Goal: Task Accomplishment & Management: Manage account settings

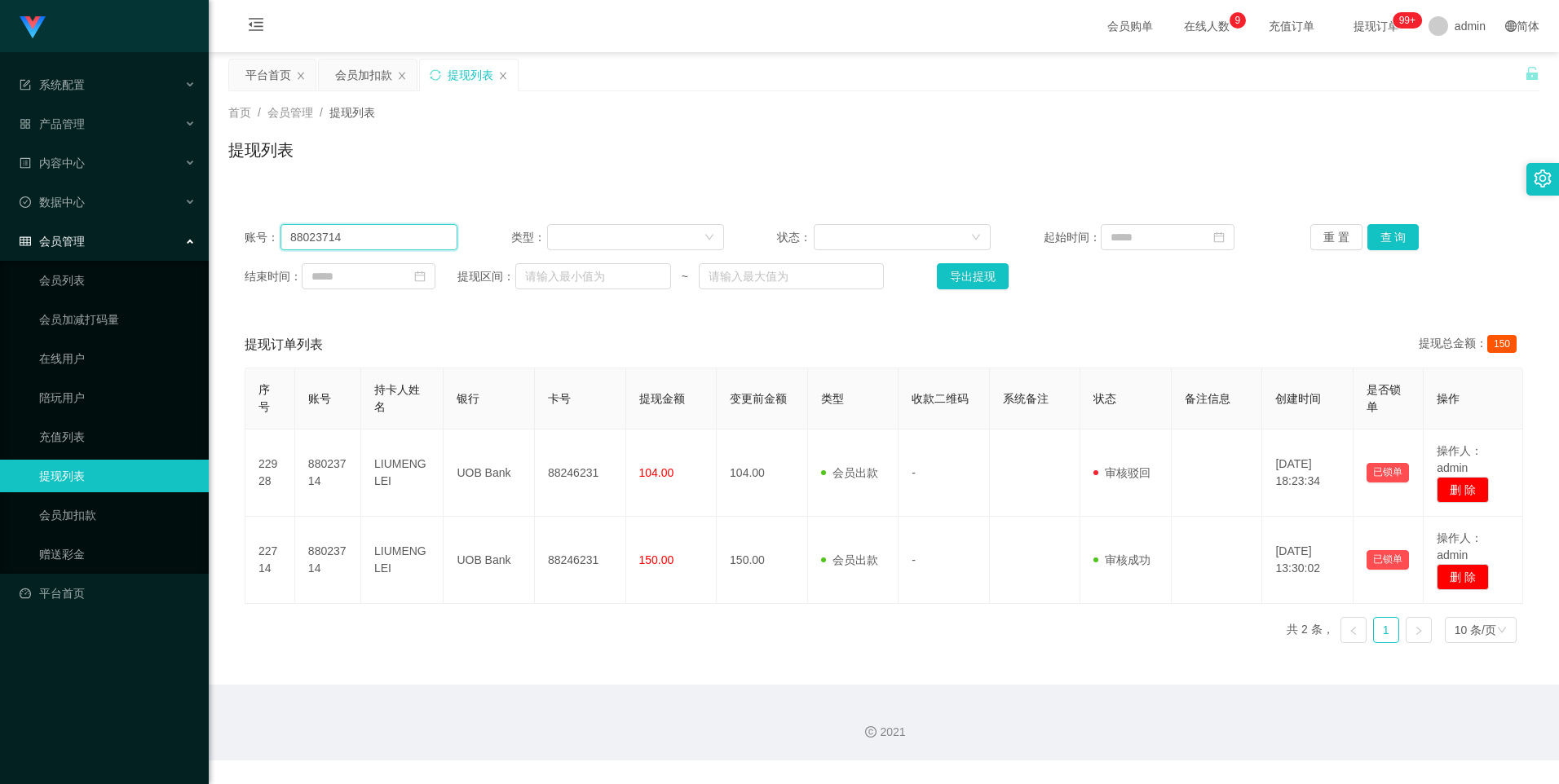
drag, startPoint x: 362, startPoint y: 244, endPoint x: 259, endPoint y: 235, distance: 103.4
click at [259, 235] on div "账号： 88023714" at bounding box center [351, 237] width 213 height 26
paste input "2668715827"
type input "2668715827"
click at [102, 505] on link "会员加扣款" at bounding box center [118, 516] width 157 height 33
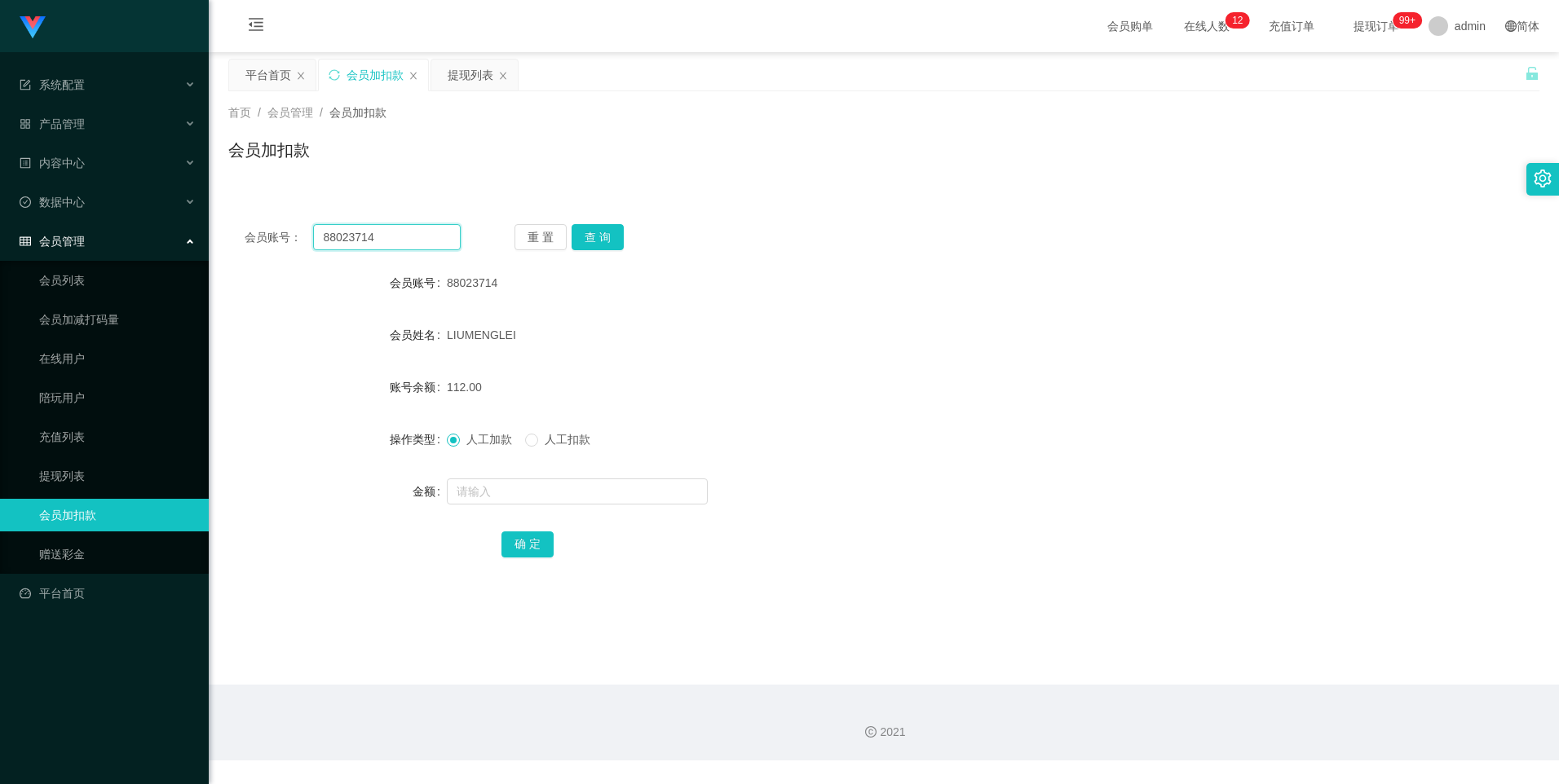
drag, startPoint x: 397, startPoint y: 237, endPoint x: 287, endPoint y: 242, distance: 110.1
click at [287, 242] on div "会员账号： 88023714" at bounding box center [352, 237] width 216 height 26
paste input "2668715827"
type input "2668715827"
click at [595, 238] on button "查 询" at bounding box center [597, 237] width 52 height 26
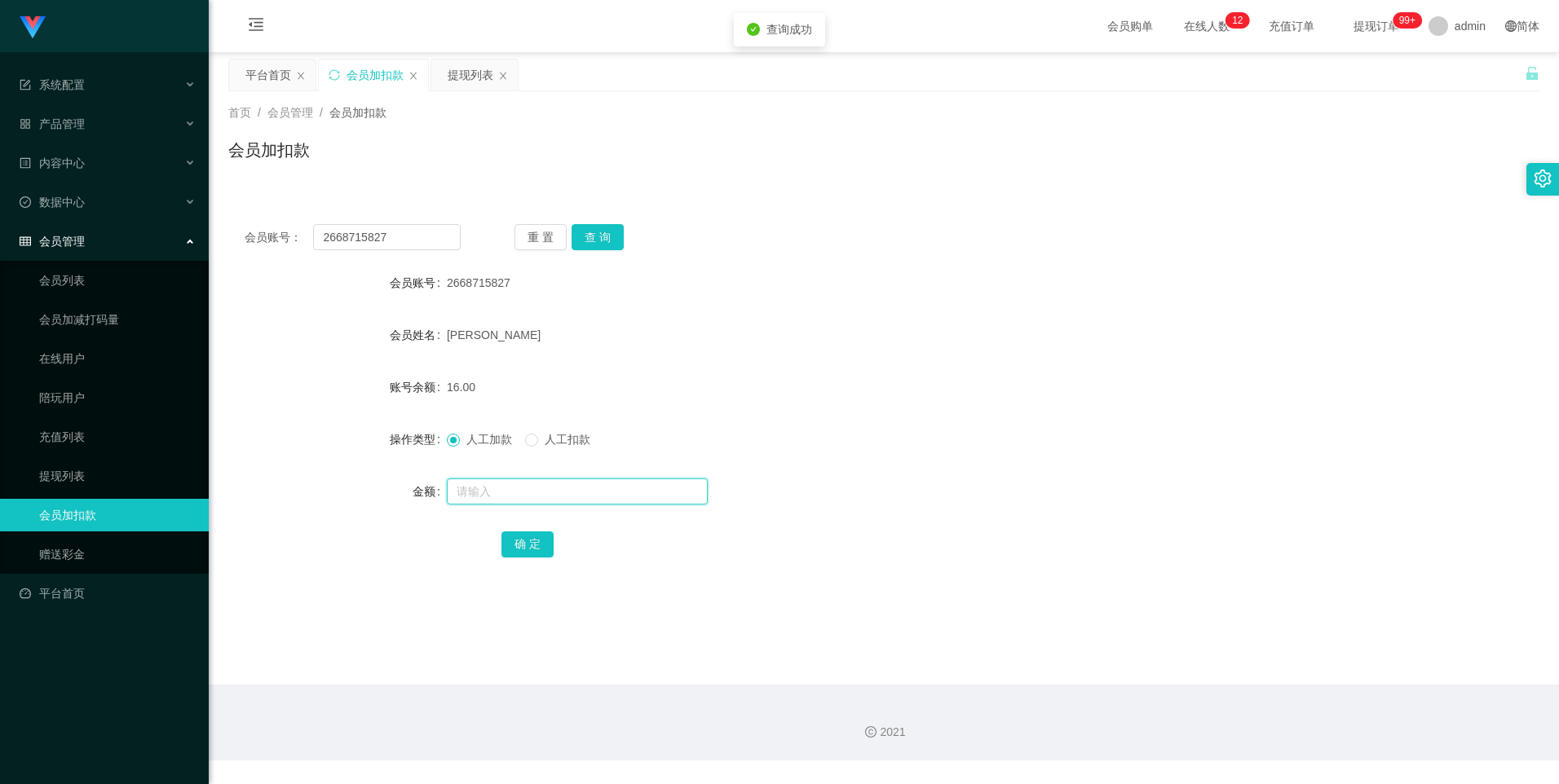
click at [497, 488] on input "text" at bounding box center [578, 491] width 261 height 26
type input "8"
click at [540, 548] on button "确 定" at bounding box center [527, 544] width 52 height 26
click at [78, 474] on link "提现列表" at bounding box center [118, 476] width 157 height 33
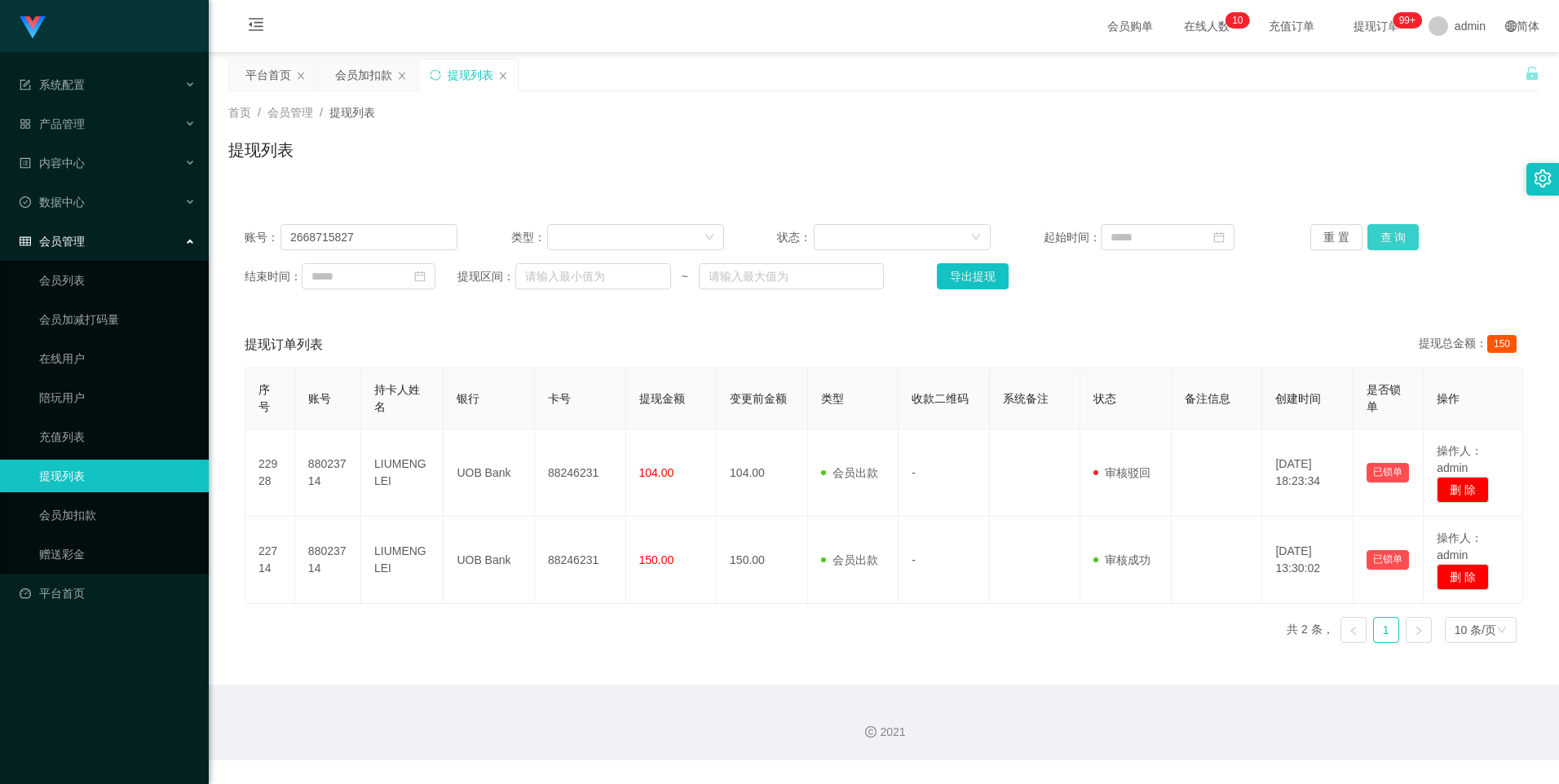
click at [1380, 243] on button "查 询" at bounding box center [1393, 237] width 52 height 26
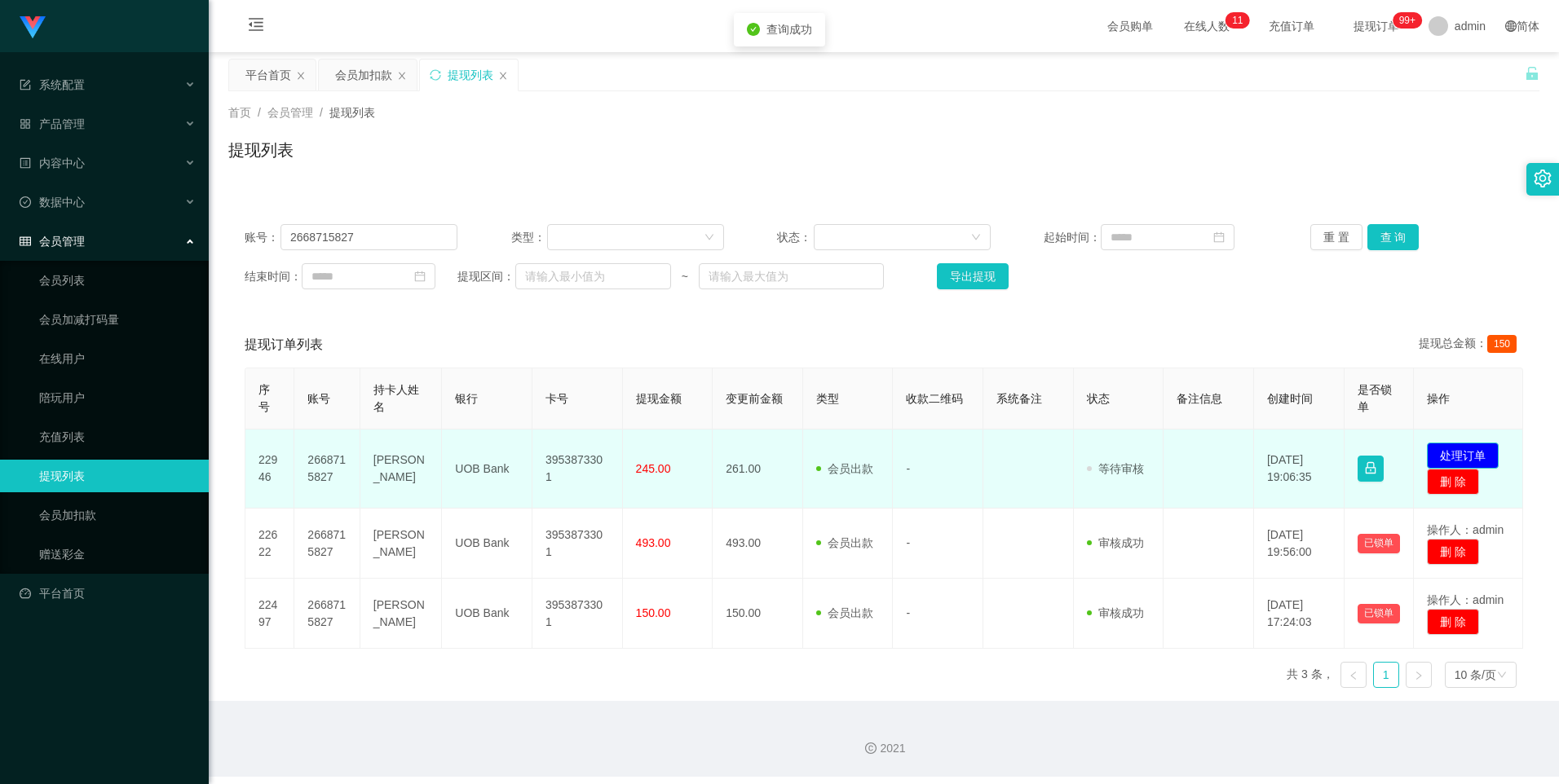
click at [1465, 447] on button "处理订单" at bounding box center [1462, 455] width 72 height 26
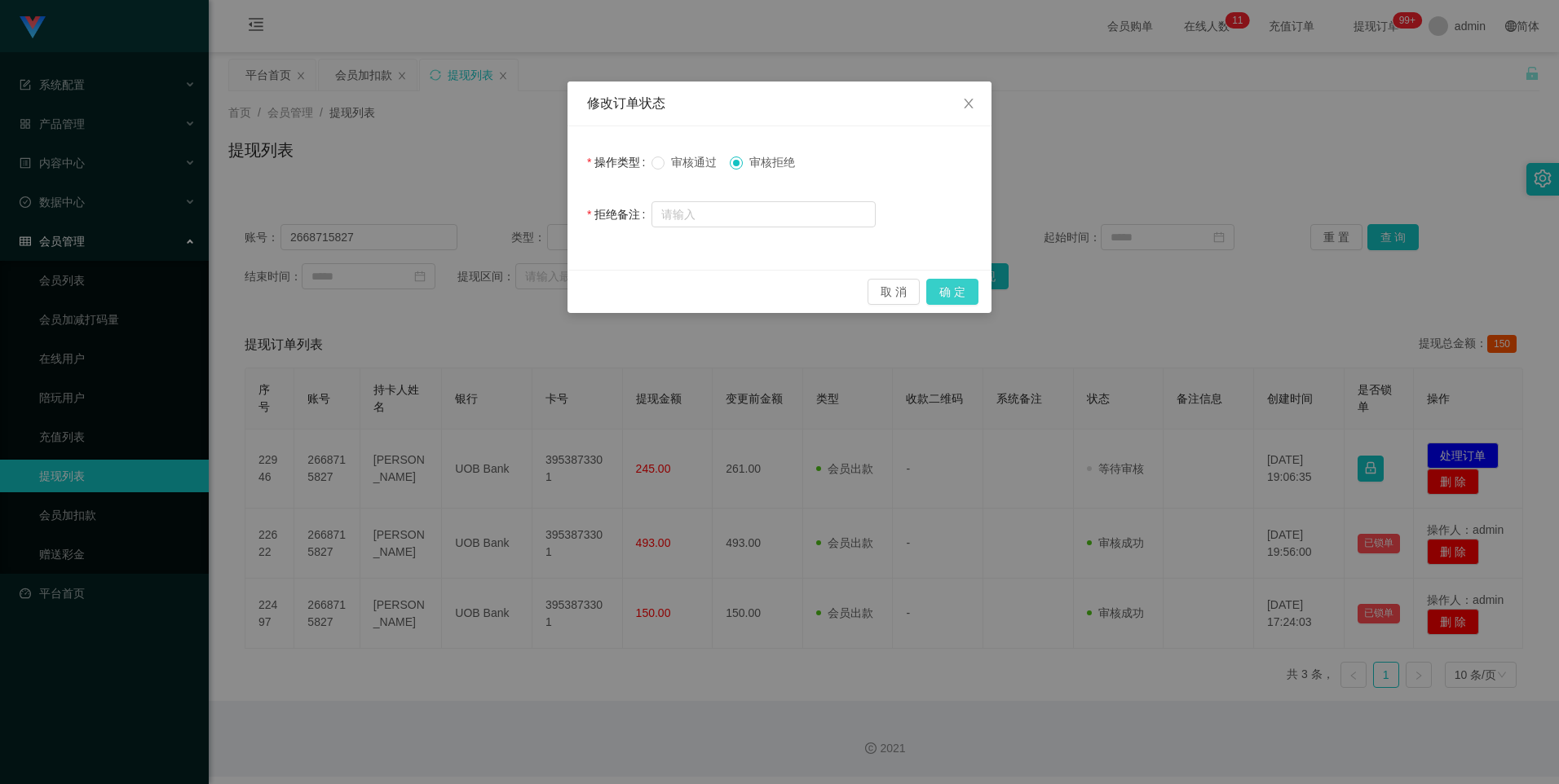
click at [964, 289] on button "确 定" at bounding box center [952, 292] width 52 height 26
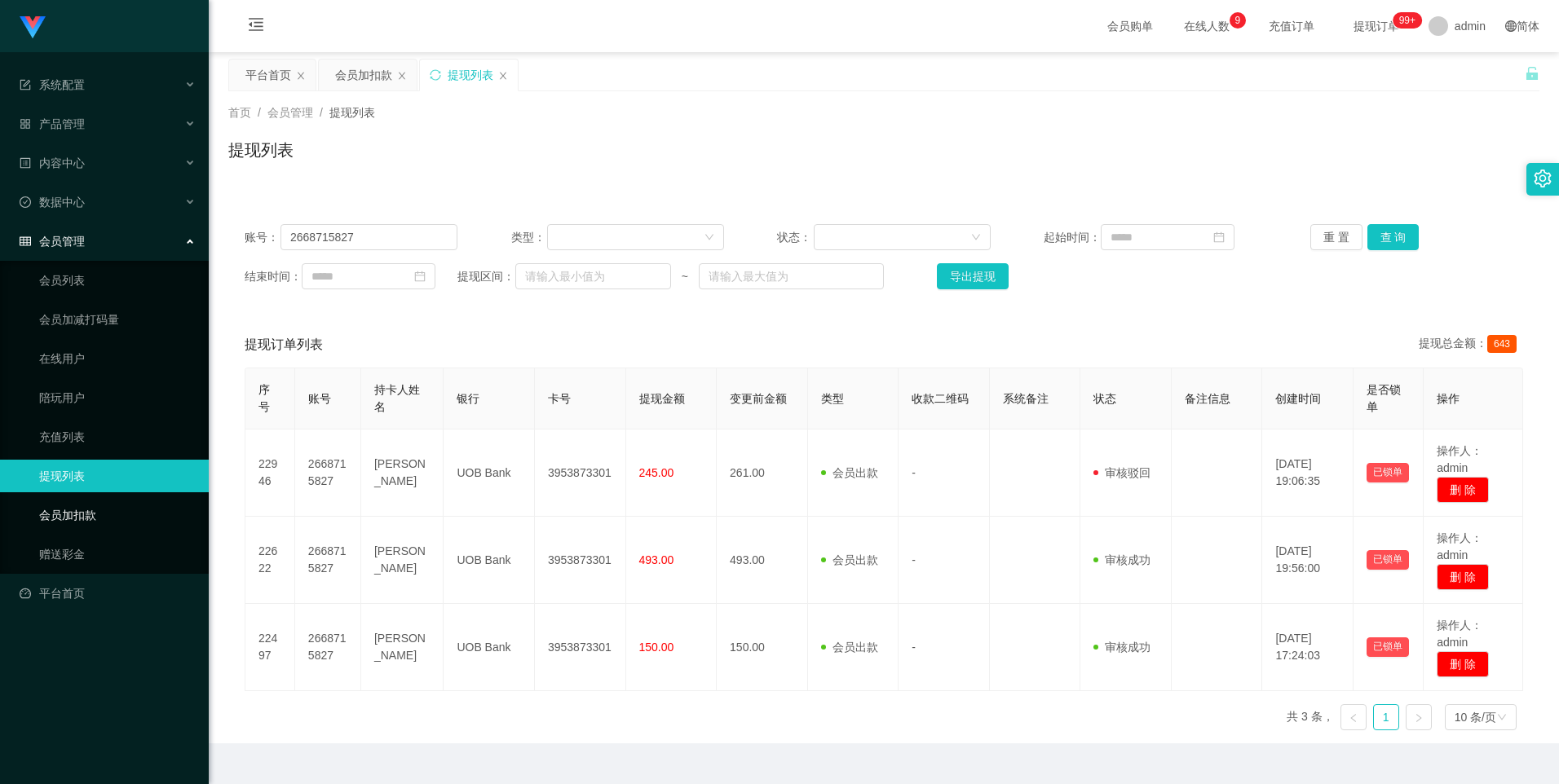
click at [101, 517] on link "会员加扣款" at bounding box center [118, 516] width 157 height 33
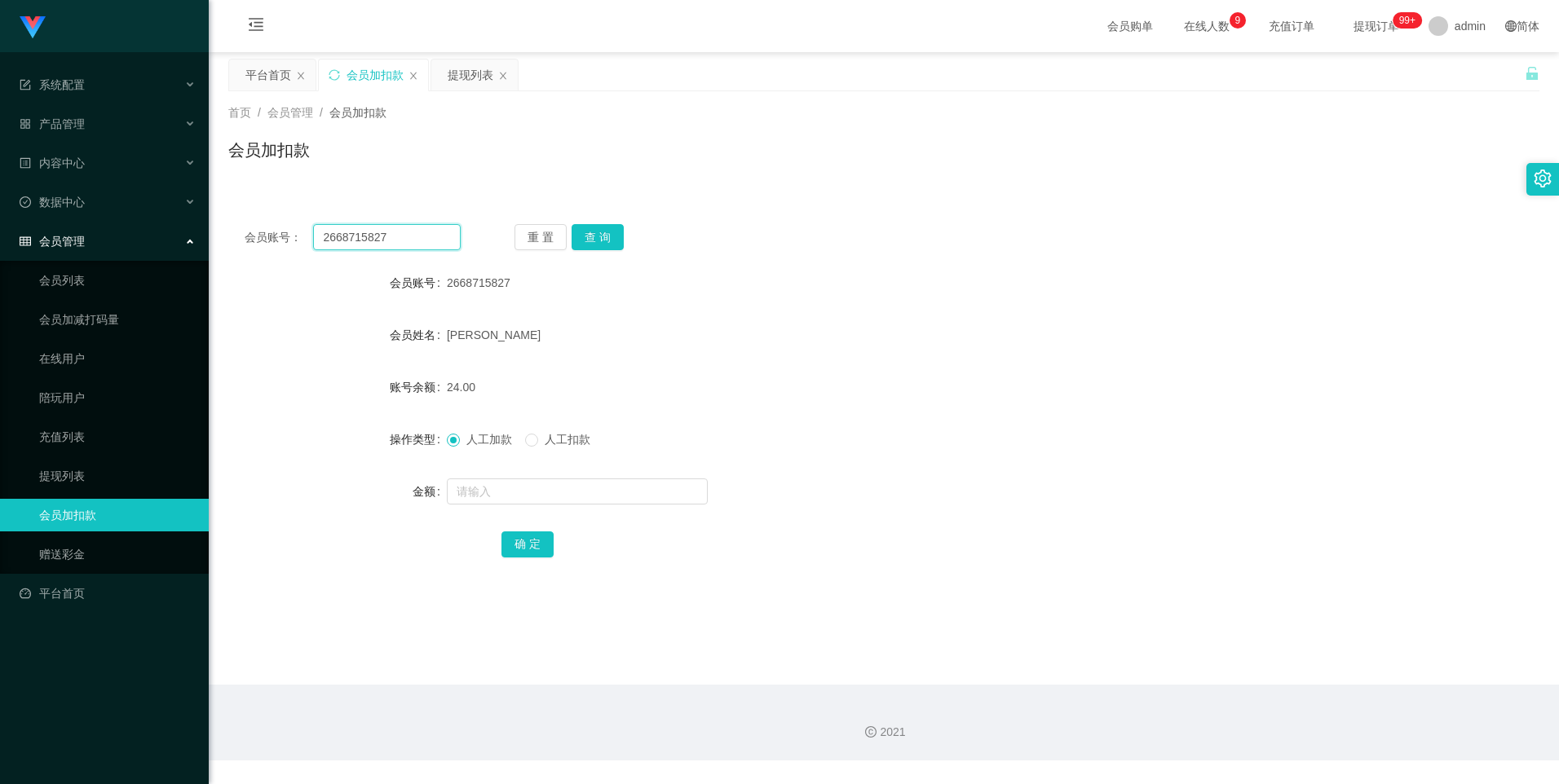
drag, startPoint x: 399, startPoint y: 237, endPoint x: 290, endPoint y: 237, distance: 109.0
click at [290, 237] on div "会员账号： 2668715827" at bounding box center [352, 237] width 216 height 26
paste input "88023714"
type input "88023714"
click at [501, 483] on input "text" at bounding box center [578, 491] width 261 height 26
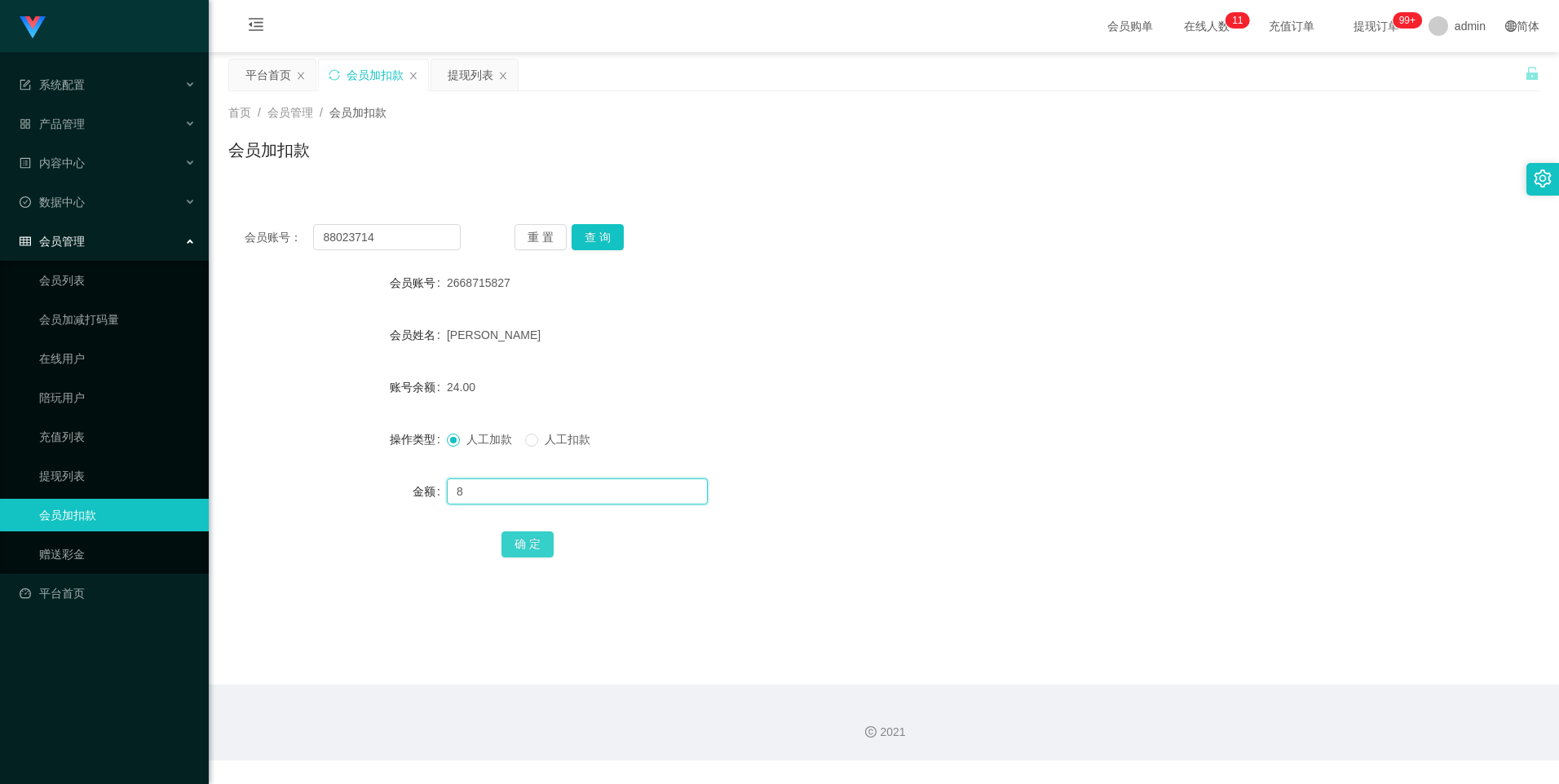
type input "8"
click at [529, 539] on button "确 定" at bounding box center [527, 544] width 52 height 26
click at [591, 239] on button "查 询" at bounding box center [597, 237] width 52 height 26
click at [486, 491] on input "text" at bounding box center [578, 491] width 261 height 26
type input "8"
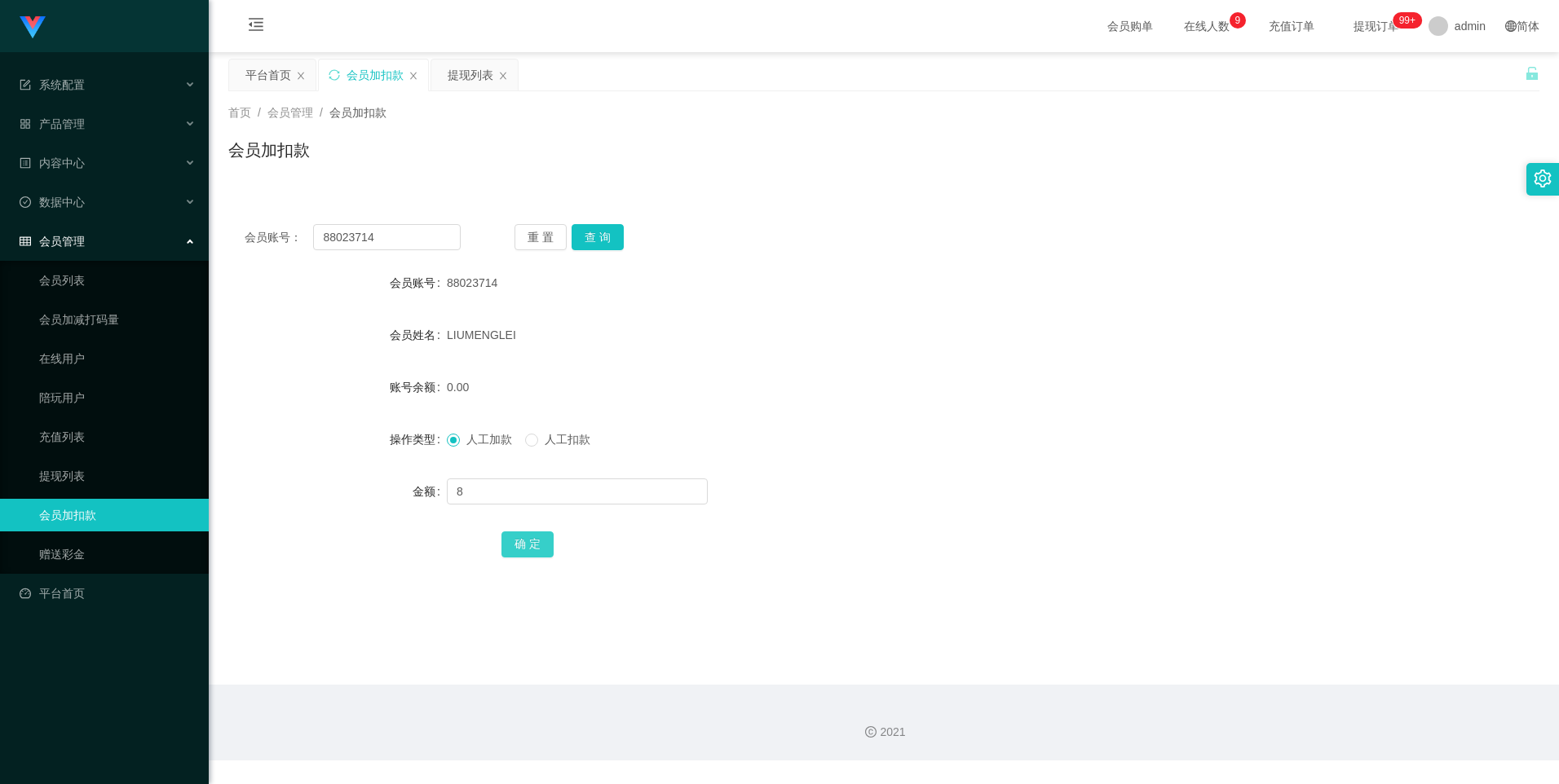
click at [536, 542] on button "确 定" at bounding box center [527, 544] width 52 height 26
click at [79, 474] on link "提现列表" at bounding box center [118, 476] width 157 height 33
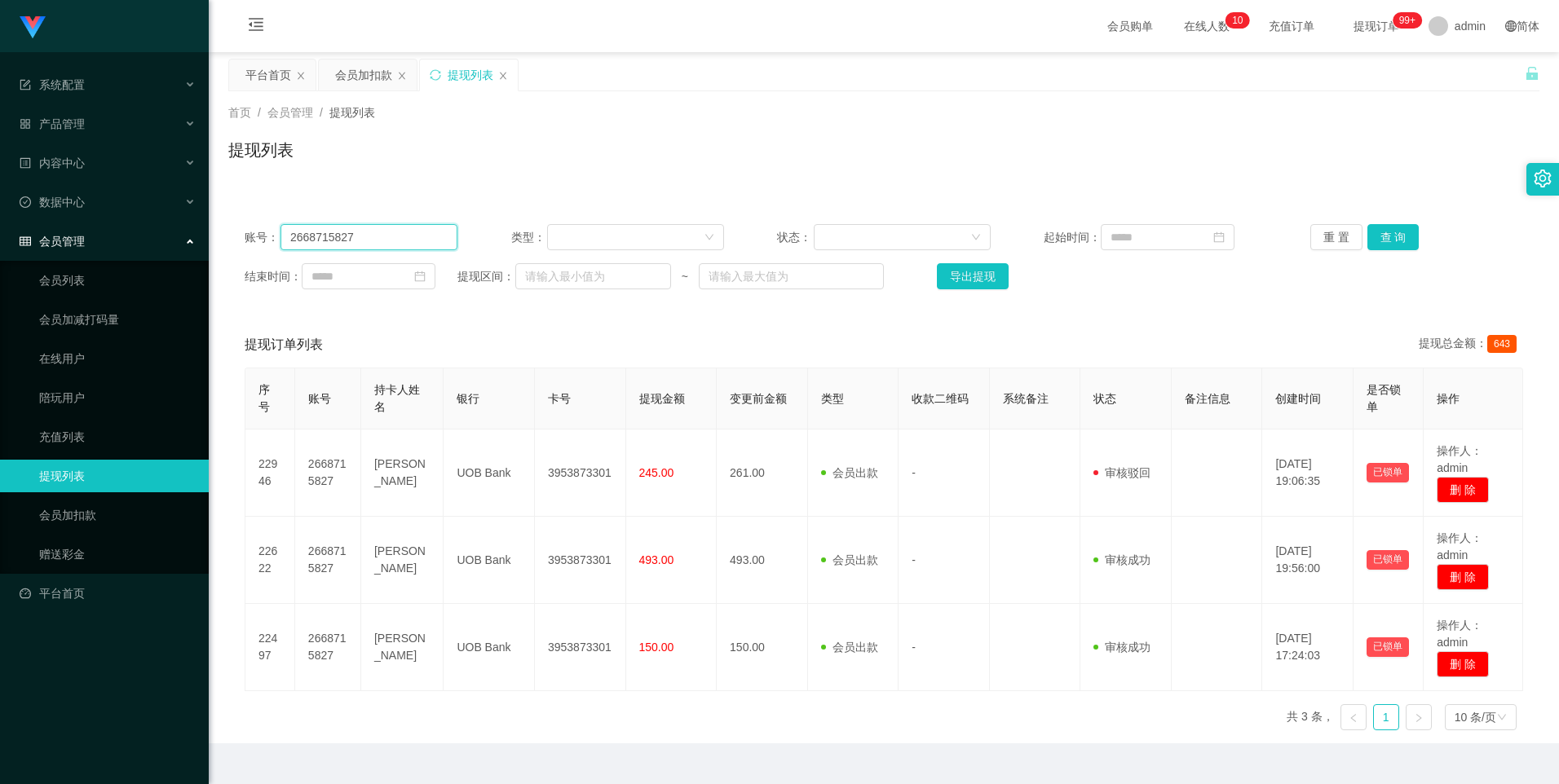
drag, startPoint x: 371, startPoint y: 241, endPoint x: 274, endPoint y: 243, distance: 97.0
click at [255, 243] on div "账号： 2668715827" at bounding box center [351, 237] width 213 height 26
paste input "88023714"
type input "88023714"
click at [1390, 241] on button "查 询" at bounding box center [1393, 237] width 52 height 26
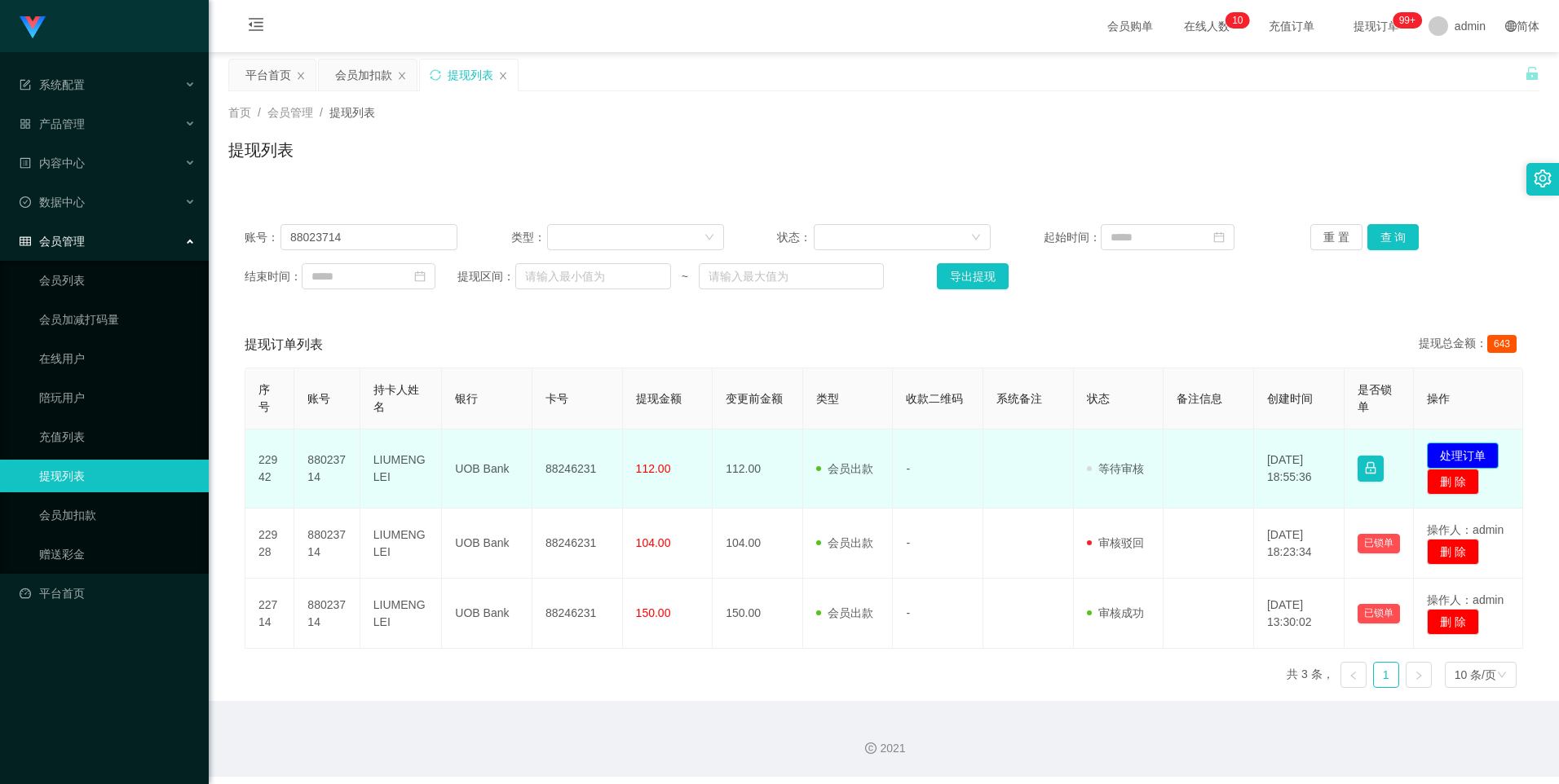
click at [1471, 453] on button "处理订单" at bounding box center [1462, 455] width 72 height 26
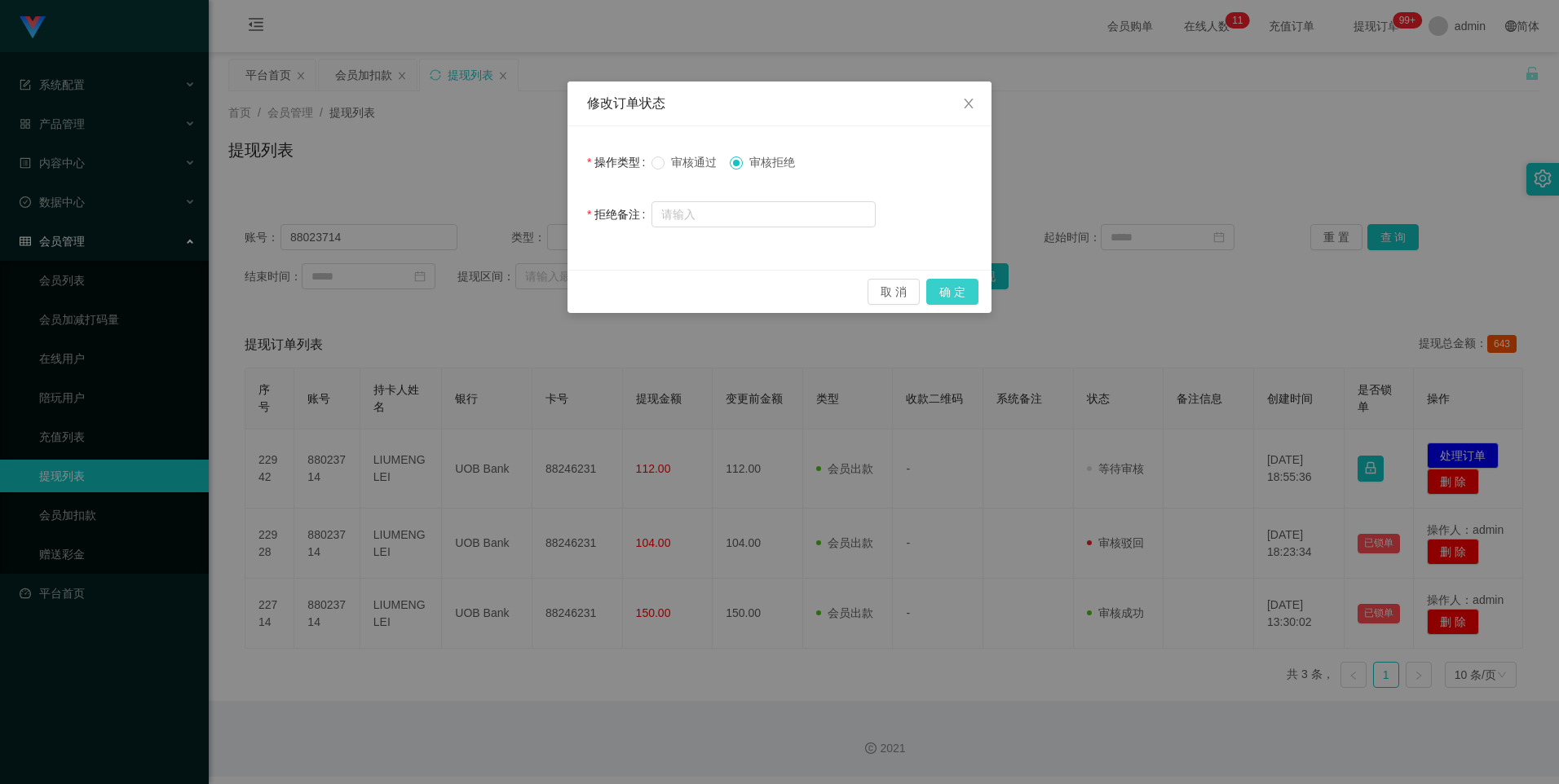
click at [957, 294] on button "确 定" at bounding box center [952, 292] width 52 height 26
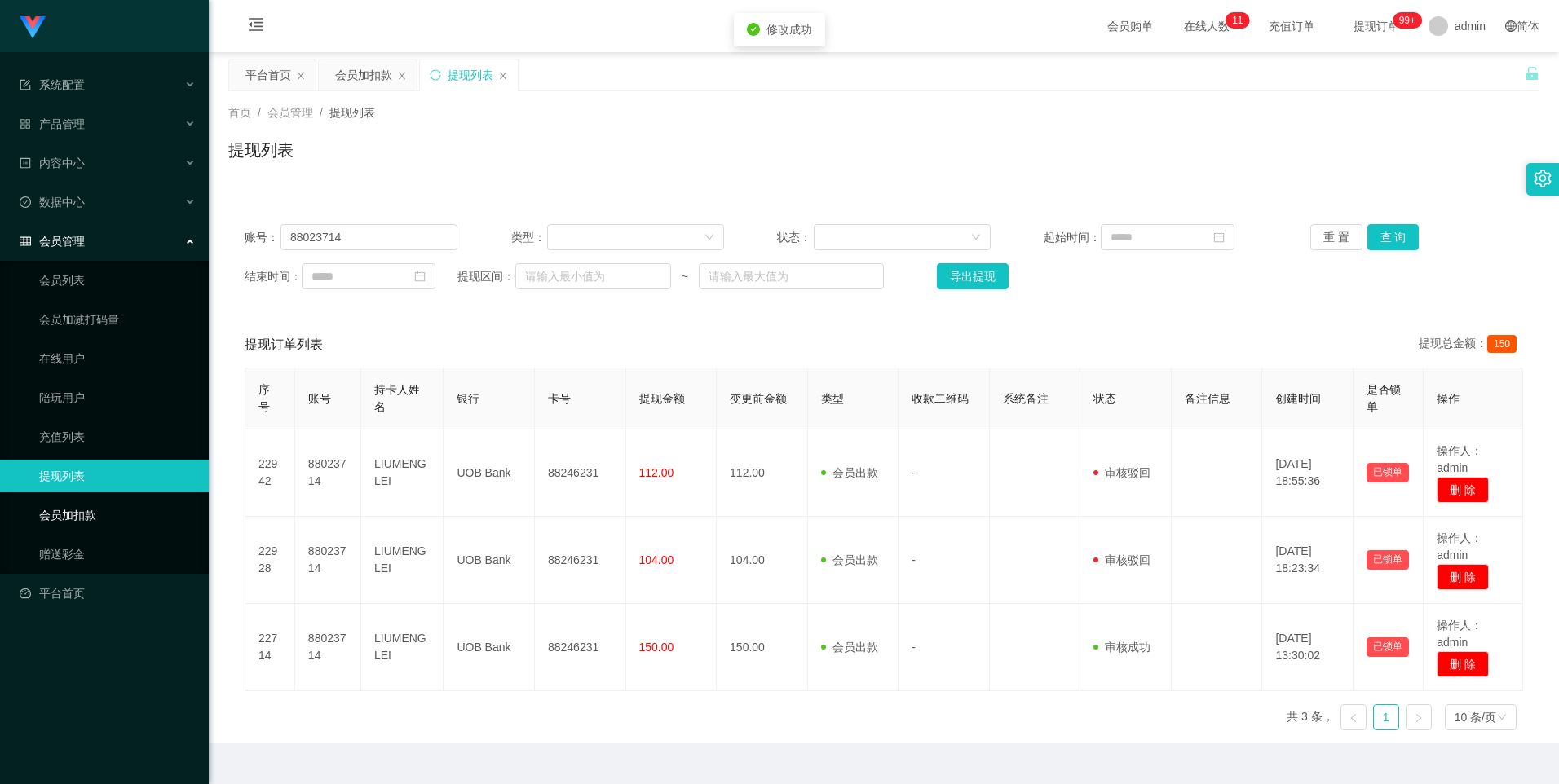
click at [99, 513] on link "会员加扣款" at bounding box center [118, 516] width 157 height 33
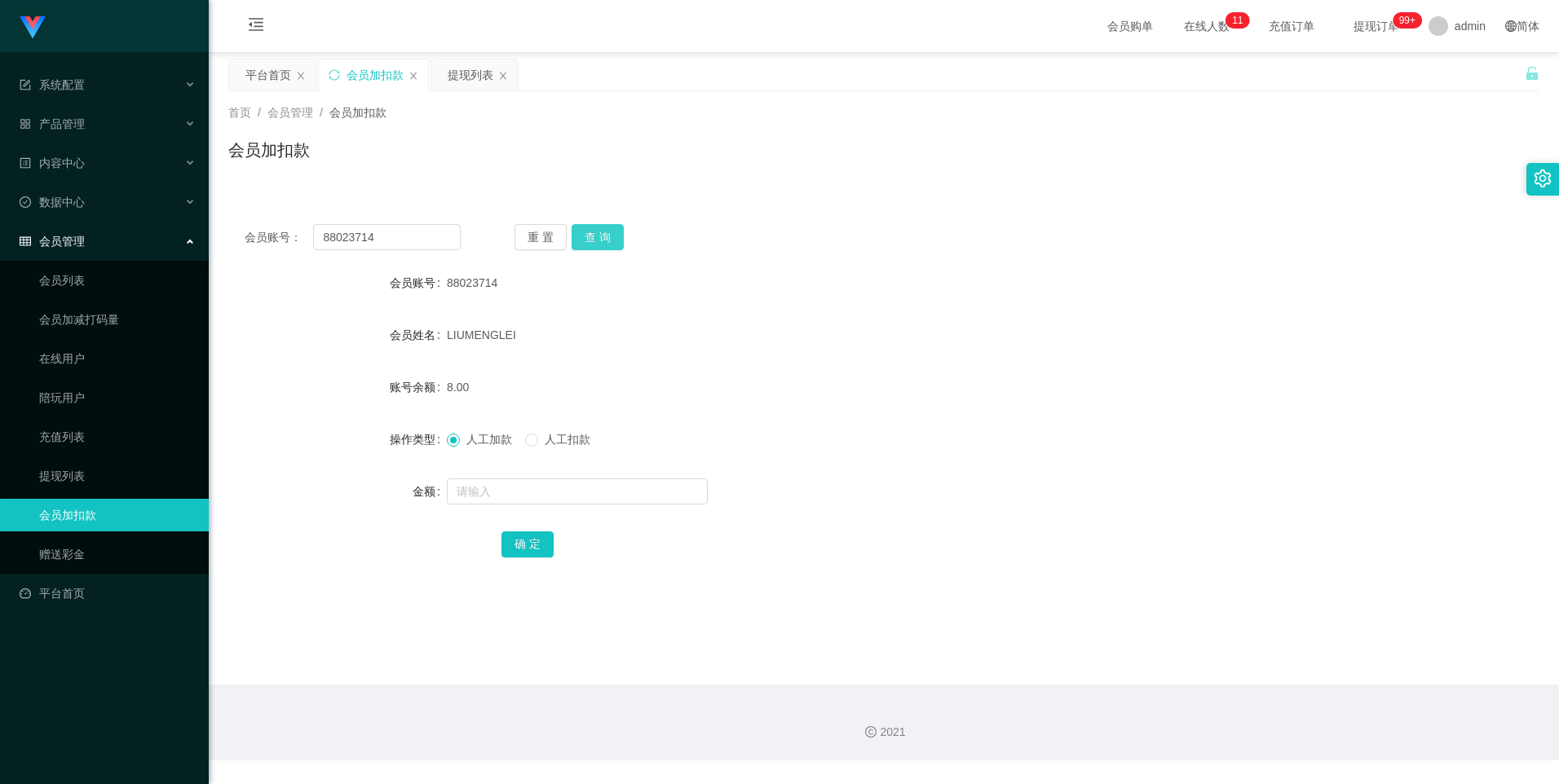
click at [602, 234] on button "查 询" at bounding box center [597, 237] width 52 height 26
drag, startPoint x: 78, startPoint y: 476, endPoint x: 99, endPoint y: 468, distance: 22.5
click at [78, 476] on link "提现列表" at bounding box center [118, 476] width 157 height 33
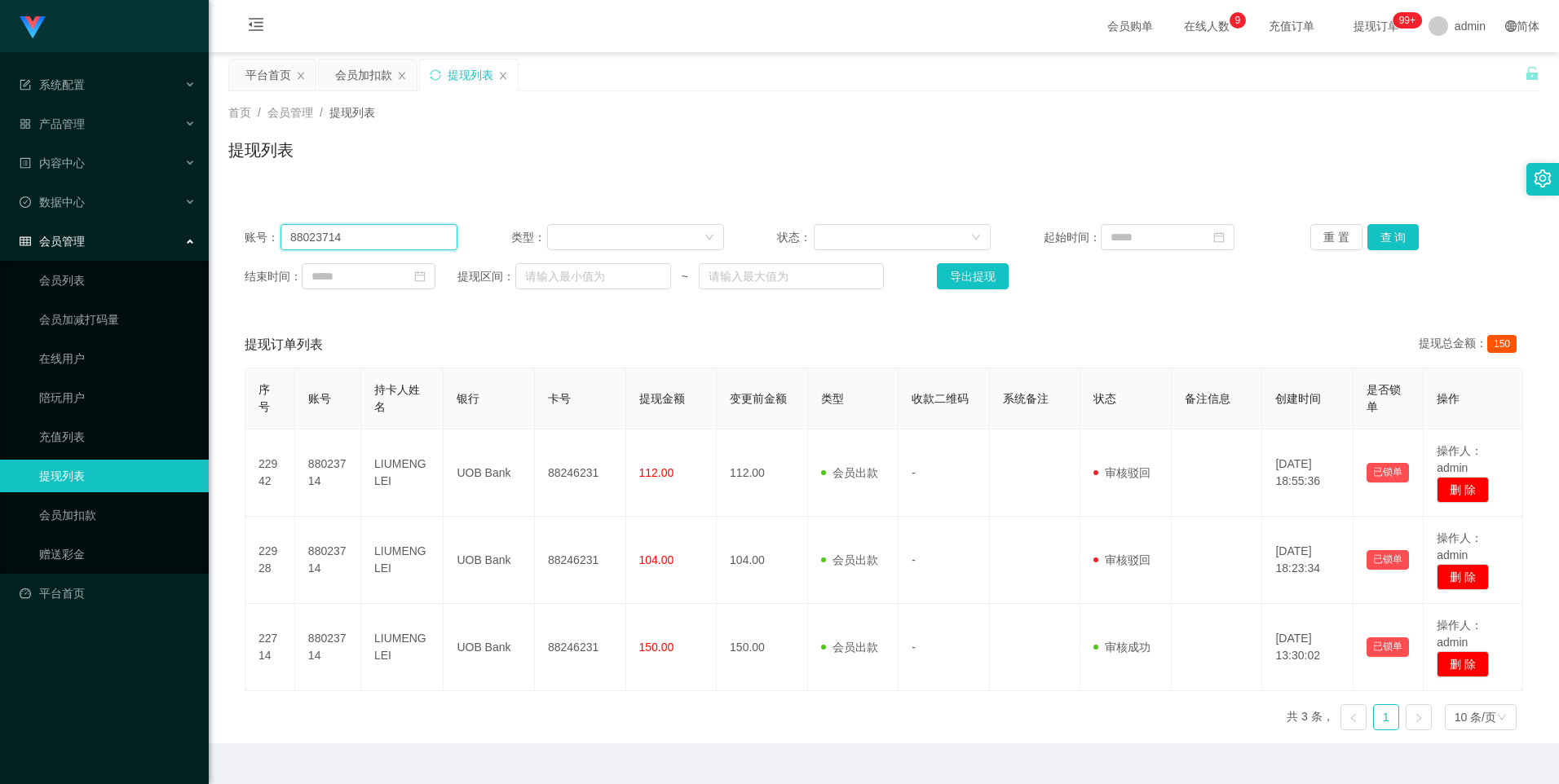
drag, startPoint x: 365, startPoint y: 234, endPoint x: 235, endPoint y: 234, distance: 130.0
click at [235, 234] on div "账号： 88023714 类型： 状态： 起始时间： 重 置 查 询 结束时间： 提现区间： ~ 导出提现" at bounding box center [884, 256] width 1312 height 98
paste input "1706291"
type input "81706291"
click at [1398, 237] on button "查 询" at bounding box center [1393, 237] width 52 height 26
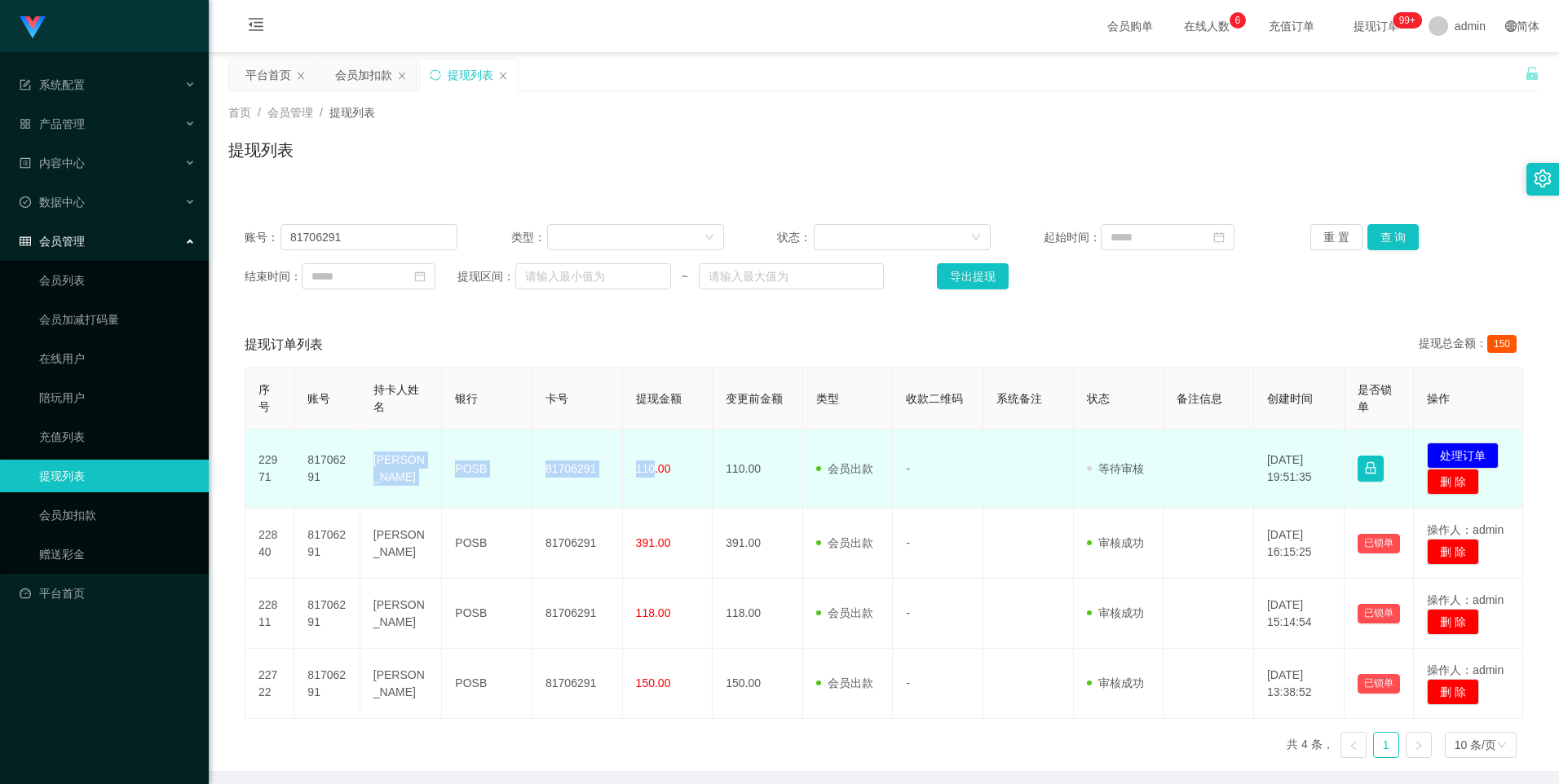
drag, startPoint x: 650, startPoint y: 469, endPoint x: 371, endPoint y: 464, distance: 279.0
click at [371, 464] on tr "22971 81706291 [PERSON_NAME] POSB 81706291 110.00 110.00 会员出款 人工取款 - 审核驳回 审核成功 …" at bounding box center [884, 469] width 1278 height 79
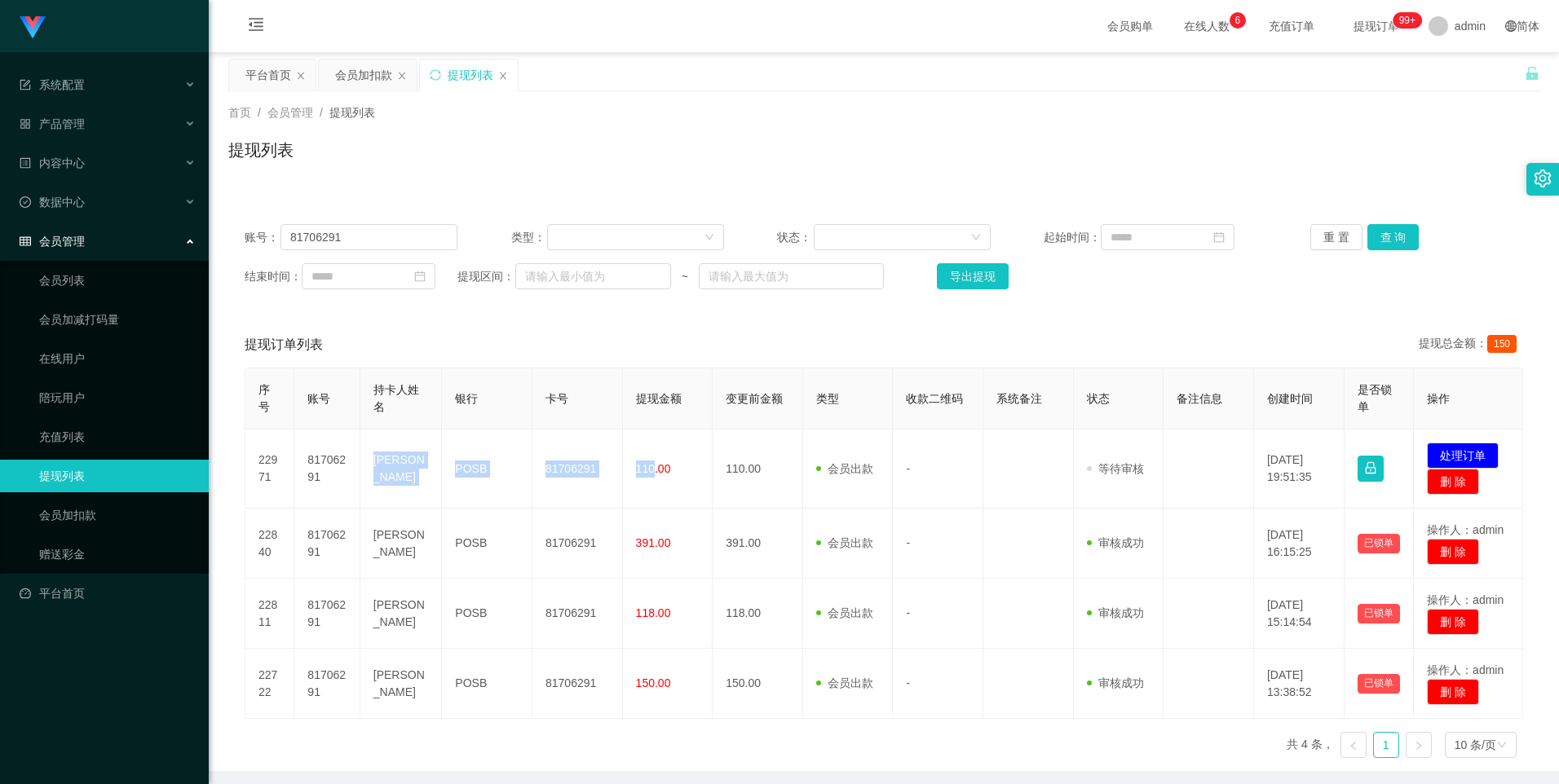
copy tr "[PERSON_NAME] POSB 81706291 110"
